Goal: Information Seeking & Learning: Find specific fact

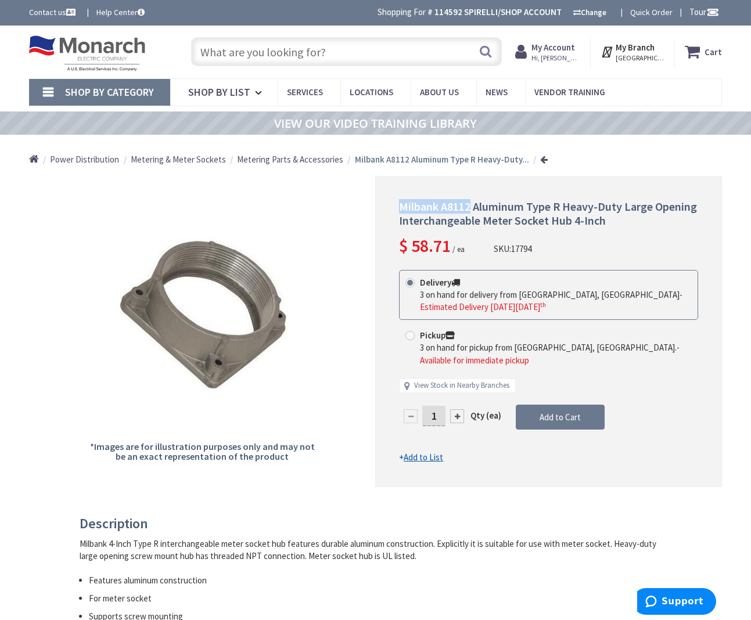
click at [429, 211] on span "Milbank A8112 Aluminum Type R Heavy-Duty Large Opening Interchangeable Meter So…" at bounding box center [548, 213] width 298 height 28
drag, startPoint x: 395, startPoint y: 204, endPoint x: 469, endPoint y: 202, distance: 73.8
click at [469, 202] on div "Milbank A8112 Aluminum Type R Heavy-Duty Large Opening Interchangeable Meter So…" at bounding box center [548, 332] width 347 height 312
copy span "Milbank A8112"
click at [312, 50] on input "text" at bounding box center [346, 51] width 311 height 29
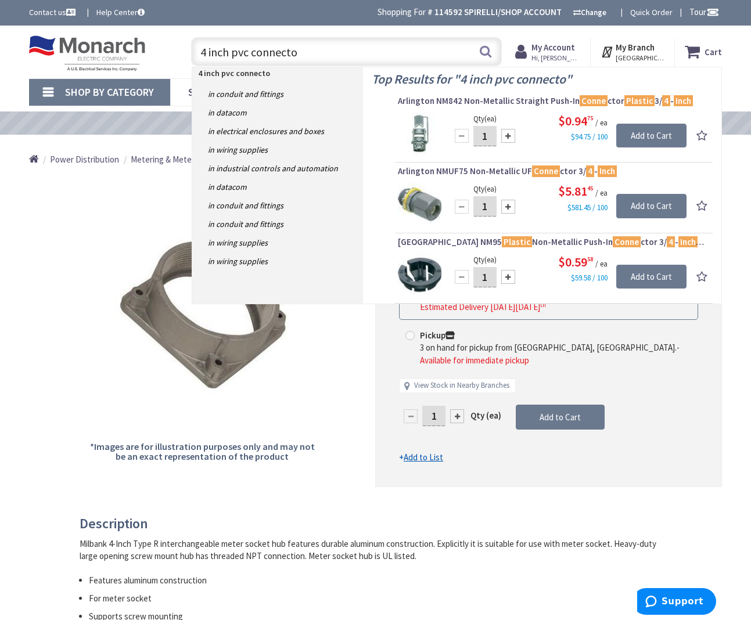
type input "4 inch pvc connector"
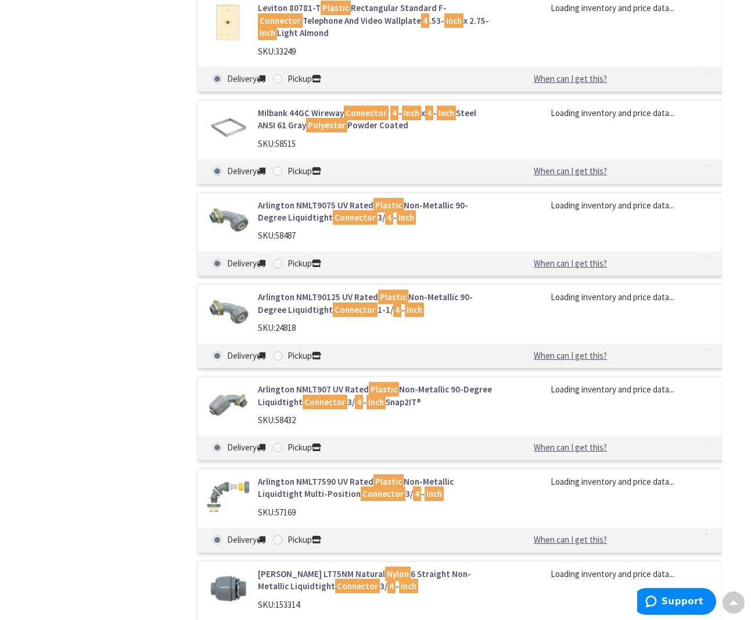
type input "[GEOGRAPHIC_DATA], [GEOGRAPHIC_DATA]"
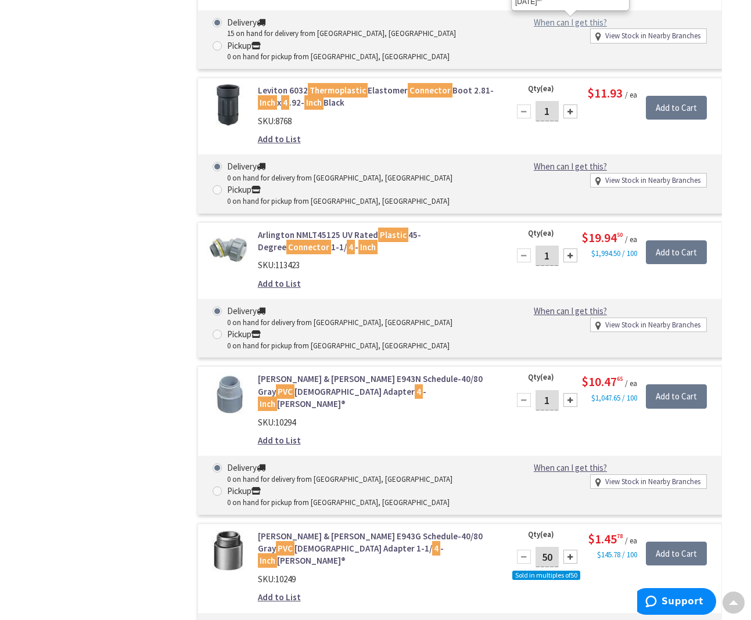
scroll to position [3744, 0]
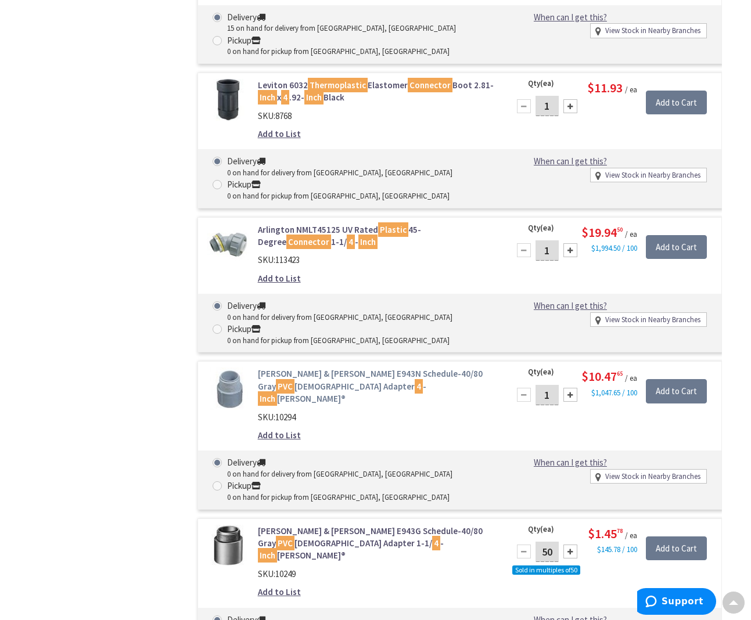
click at [284, 368] on link "Thomas & Betts E943N Schedule-40/80 Gray PVC Male Adapter 4 - Inch Carlon®" at bounding box center [376, 386] width 237 height 37
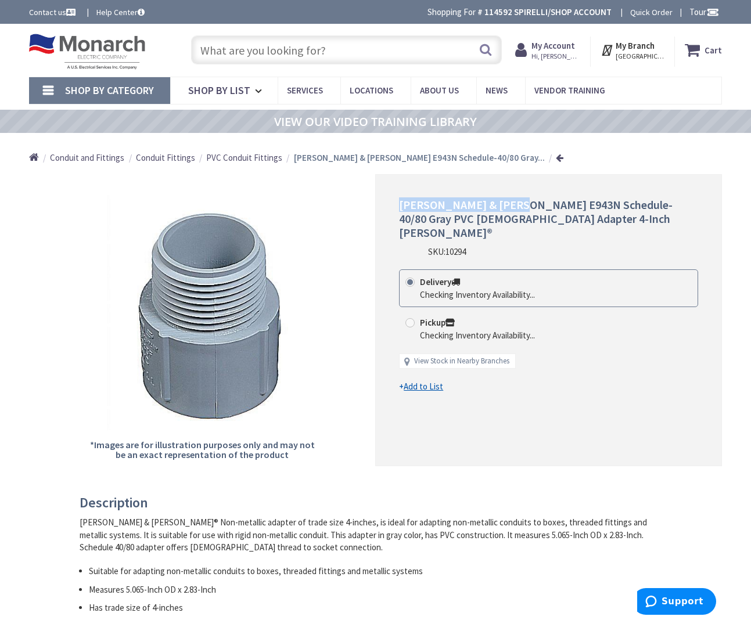
drag, startPoint x: 398, startPoint y: 203, endPoint x: 513, endPoint y: 203, distance: 115.0
click at [513, 203] on div "Thomas & Betts E943N Schedule-40/80 Gray PVC Male Adapter 4-Inch Carlon® SKU: 1…" at bounding box center [548, 320] width 347 height 292
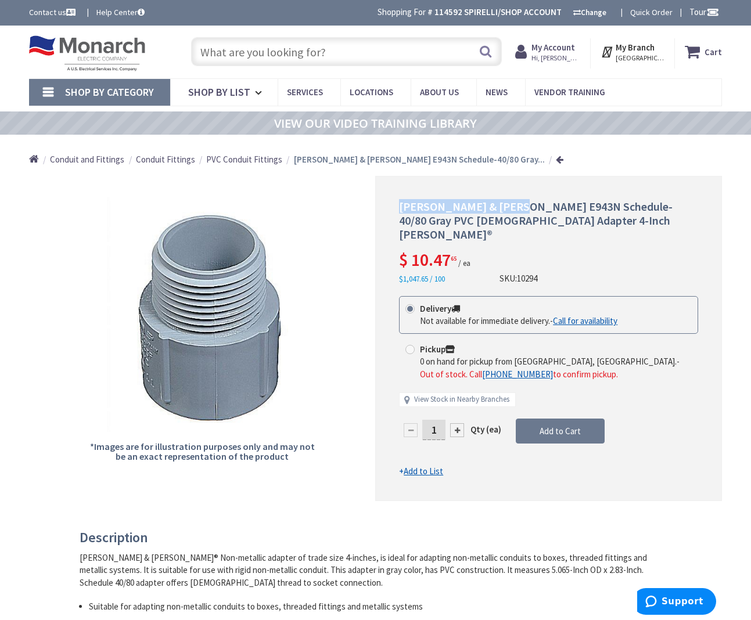
copy span "Thomas & Betts E943N"
click at [267, 57] on input "text" at bounding box center [346, 51] width 311 height 29
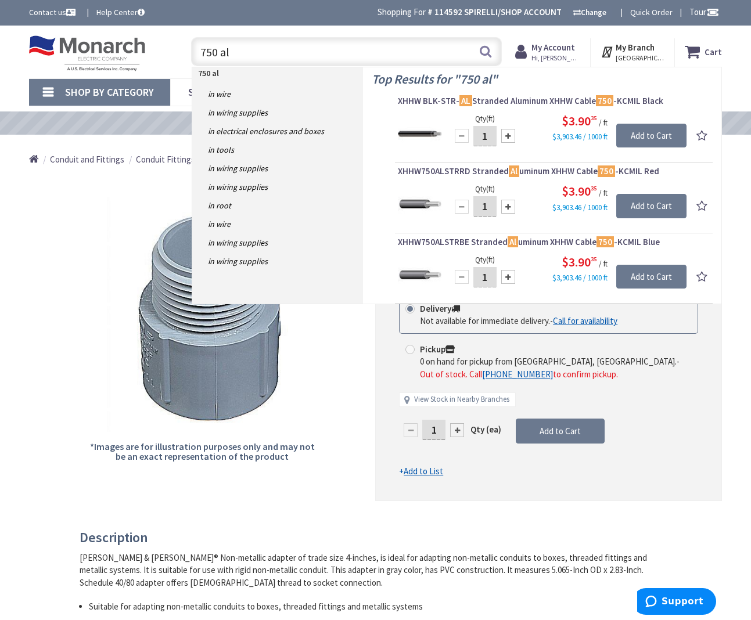
type input "750 al"
click at [177, 48] on div "750 al 750 al Search" at bounding box center [344, 51] width 334 height 37
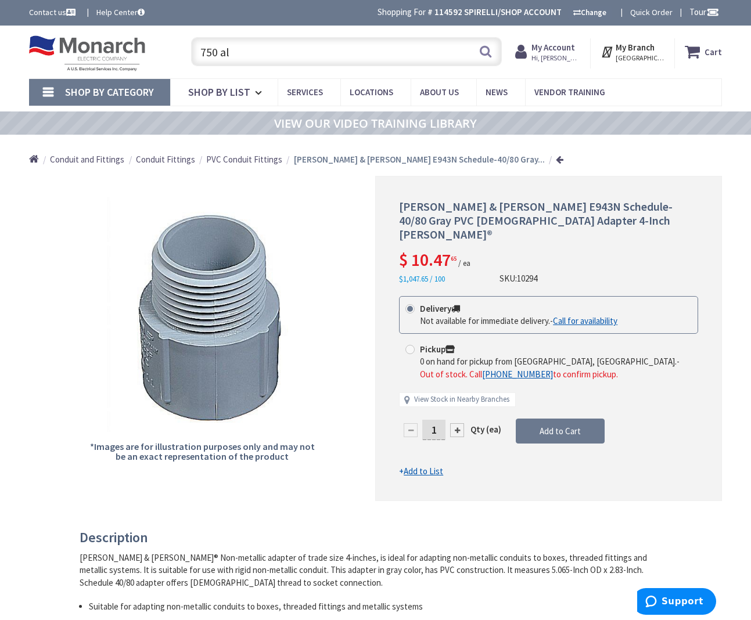
click at [251, 51] on input "750 al" at bounding box center [346, 51] width 311 height 29
drag, startPoint x: 246, startPoint y: 51, endPoint x: 107, endPoint y: 41, distance: 139.8
click at [68, 40] on div "Toggle Nav 750 al 750 al Search Cart My Cart Close" at bounding box center [375, 52] width 710 height 39
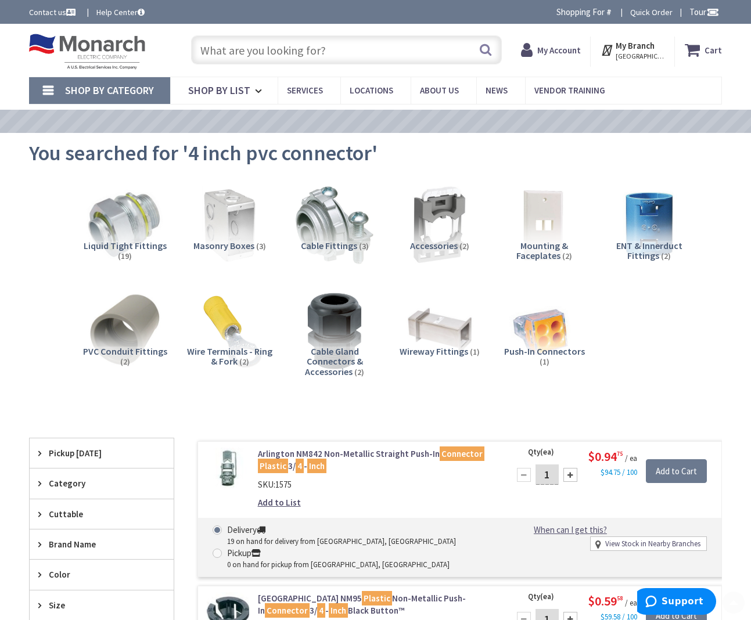
scroll to position [825, 0]
